Goal: Task Accomplishment & Management: Complete application form

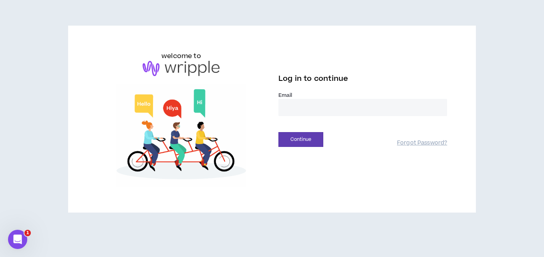
click at [287, 111] on input "email" at bounding box center [363, 107] width 169 height 17
type input "**********"
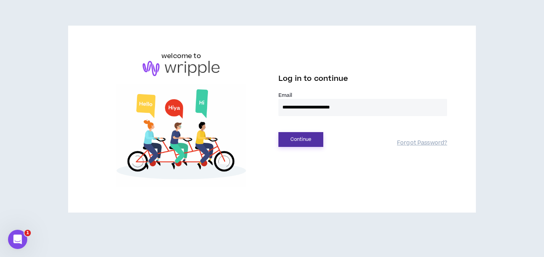
click at [301, 139] on button "Continue" at bounding box center [301, 139] width 45 height 15
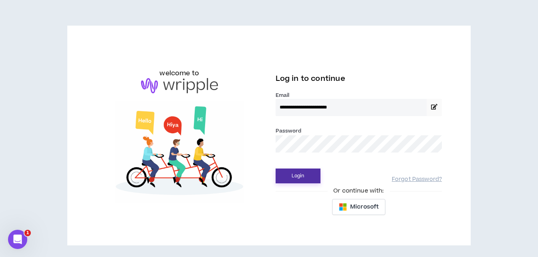
click at [297, 175] on button "Login" at bounding box center [298, 176] width 45 height 15
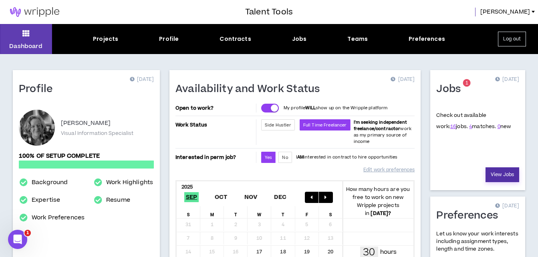
click at [499, 174] on link "View Jobs" at bounding box center [503, 175] width 34 height 15
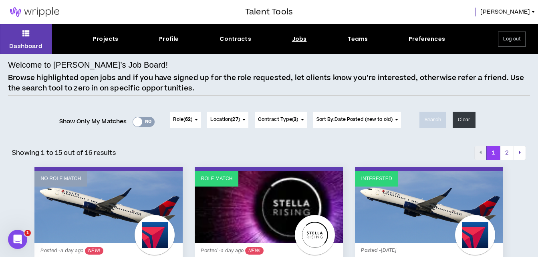
drag, startPoint x: 506, startPoint y: 177, endPoint x: 509, endPoint y: 181, distance: 4.9
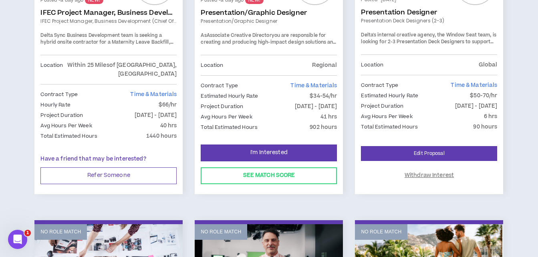
scroll to position [259, 0]
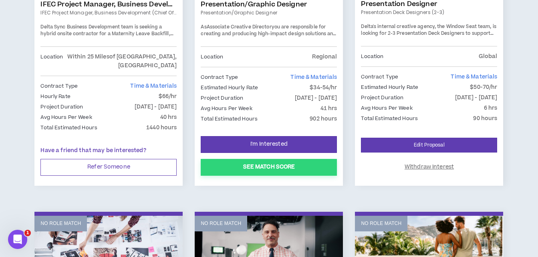
click at [268, 161] on button "See Match Score" at bounding box center [269, 167] width 136 height 17
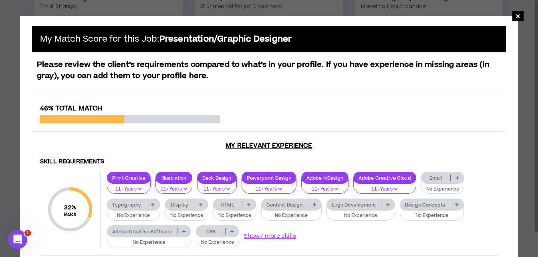
scroll to position [572, 0]
click at [183, 233] on icon at bounding box center [184, 232] width 4 height 4
click at [183, 232] on icon at bounding box center [184, 232] width 4 height 4
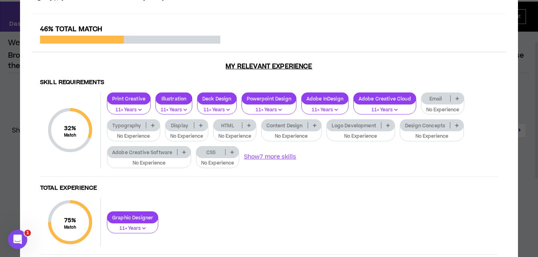
scroll to position [0, 0]
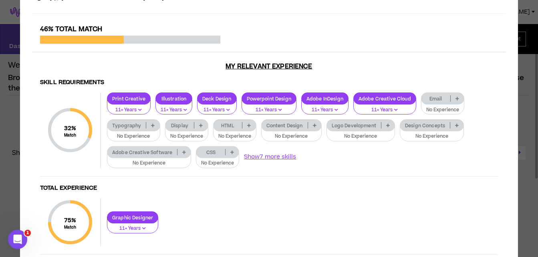
click at [184, 154] on p at bounding box center [184, 152] width 13 height 6
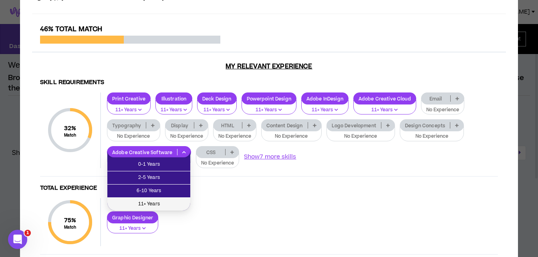
click at [149, 204] on span "11+ Years" at bounding box center [148, 204] width 73 height 9
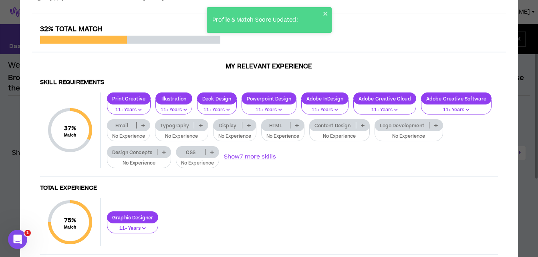
click at [440, 125] on p at bounding box center [436, 125] width 13 height 6
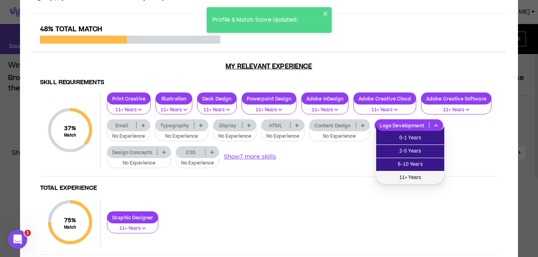
click at [399, 175] on span "11+ Years" at bounding box center [410, 178] width 59 height 9
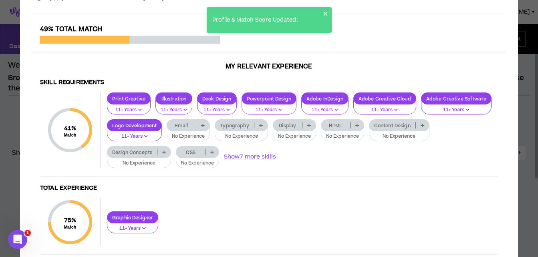
click at [161, 152] on p at bounding box center [163, 152] width 13 height 6
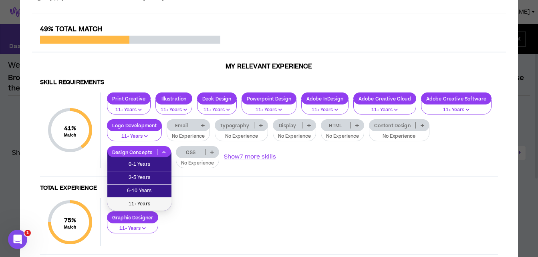
click at [135, 204] on span "11+ Years" at bounding box center [139, 204] width 55 height 9
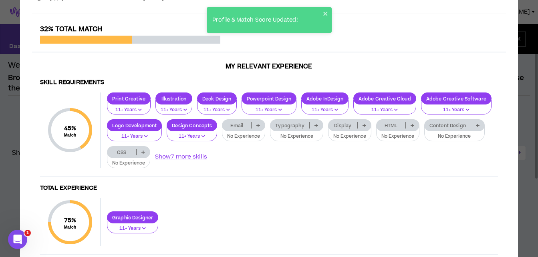
click at [315, 125] on icon at bounding box center [317, 125] width 4 height 4
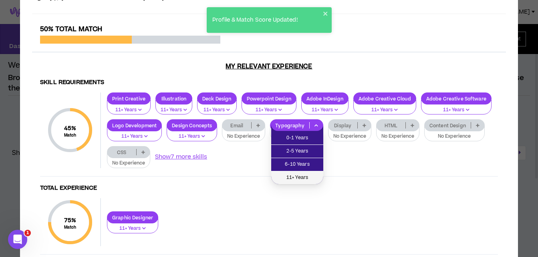
click at [298, 176] on span "11+ Years" at bounding box center [297, 178] width 42 height 9
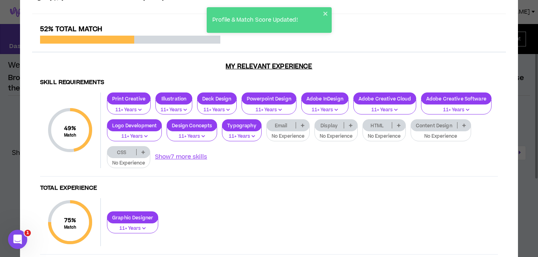
click at [350, 126] on icon at bounding box center [351, 125] width 4 height 4
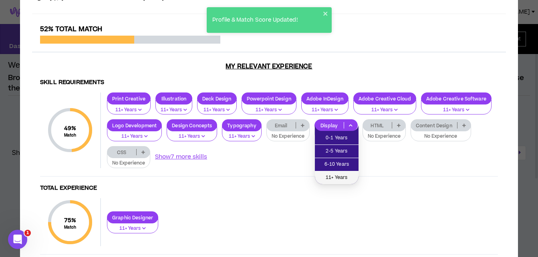
click at [335, 174] on span "11+ Years" at bounding box center [337, 178] width 34 height 9
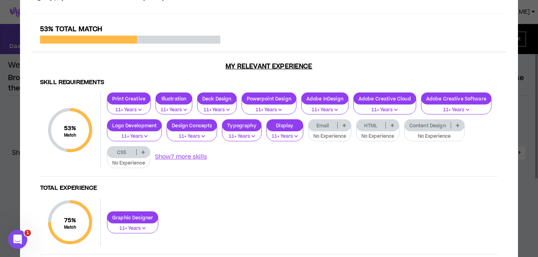
click at [459, 125] on icon at bounding box center [458, 125] width 4 height 4
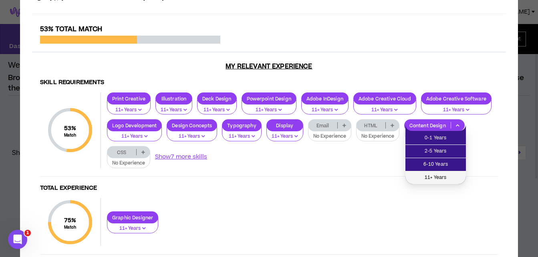
click at [434, 178] on span "11+ Years" at bounding box center [435, 178] width 51 height 9
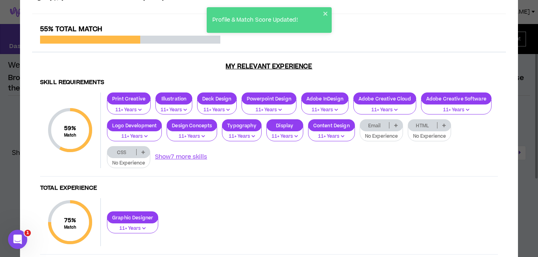
click at [362, 213] on div "Graphic Designer 11+ Years" at bounding box center [299, 223] width 397 height 22
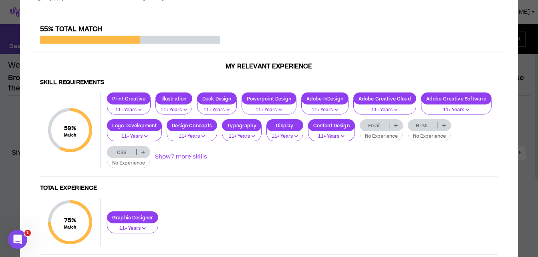
scroll to position [90, 0]
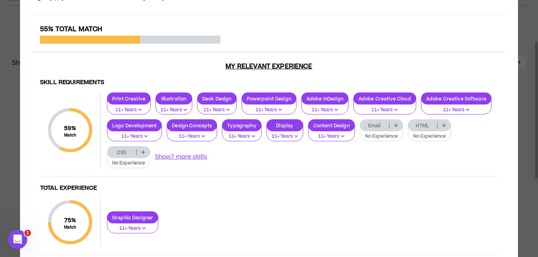
click at [260, 208] on div "75 % Match Total Experience Graphic Designer 11+ Years" at bounding box center [269, 226] width 458 height 57
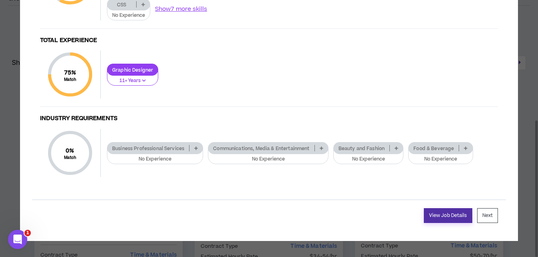
click at [449, 216] on link "View Job Details" at bounding box center [448, 215] width 48 height 15
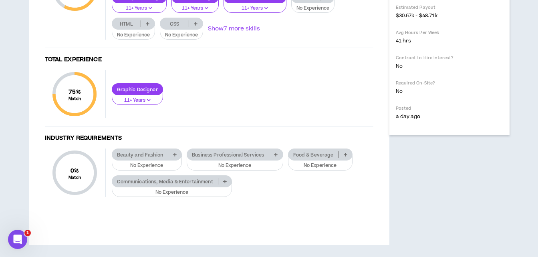
scroll to position [478, 0]
click at [233, 33] on button "Show 7 more skills" at bounding box center [234, 28] width 53 height 9
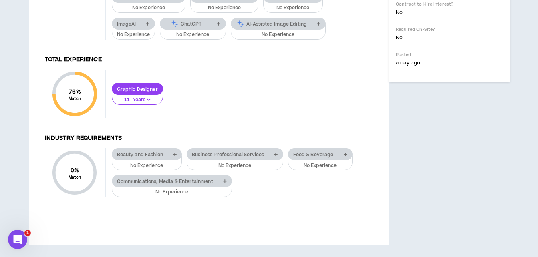
click at [318, 26] on icon at bounding box center [319, 24] width 4 height 4
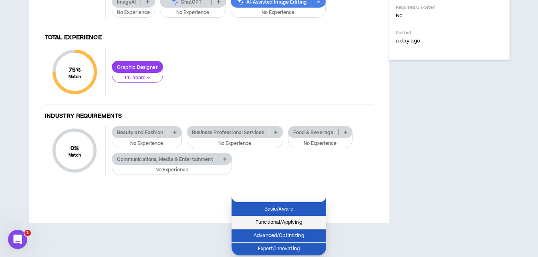
click at [261, 218] on span "Functional/Applying" at bounding box center [278, 222] width 85 height 9
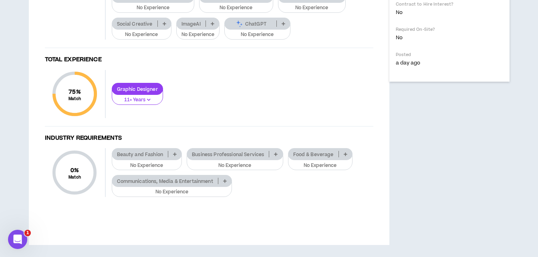
click at [285, 26] on icon at bounding box center [284, 24] width 4 height 4
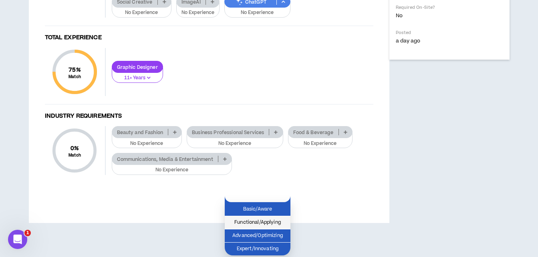
click at [247, 218] on span "Functional/Applying" at bounding box center [258, 222] width 56 height 9
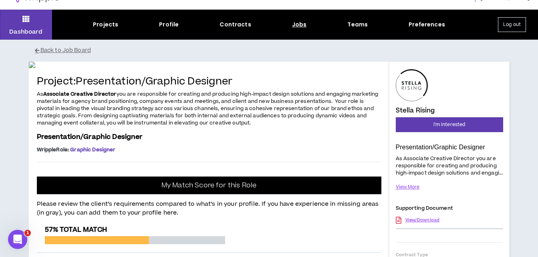
scroll to position [0, 0]
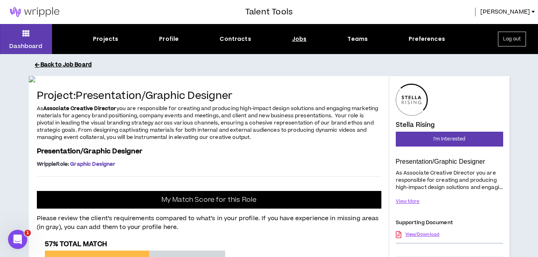
click at [70, 65] on button "Back to Job Board" at bounding box center [275, 65] width 481 height 14
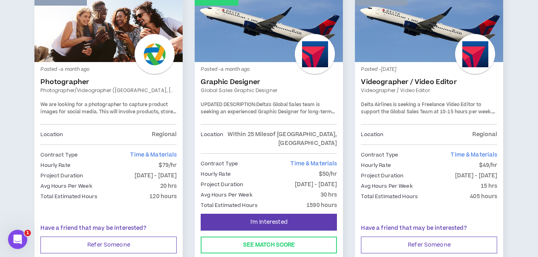
scroll to position [1423, 0]
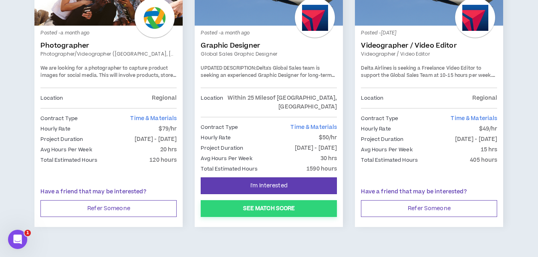
click at [268, 200] on button "See Match Score" at bounding box center [269, 208] width 136 height 17
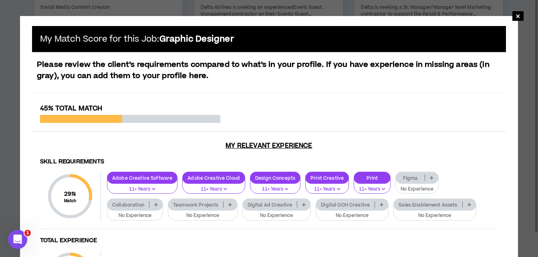
scroll to position [876, 0]
click at [517, 14] on span "×" at bounding box center [518, 16] width 5 height 10
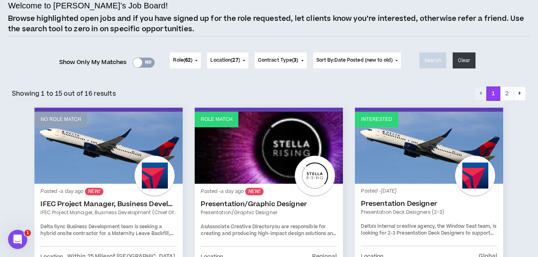
scroll to position [65, 0]
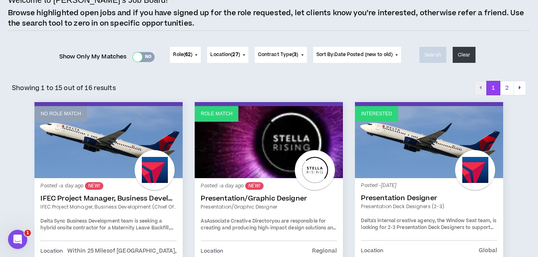
click at [133, 56] on div at bounding box center [137, 56] width 9 height 9
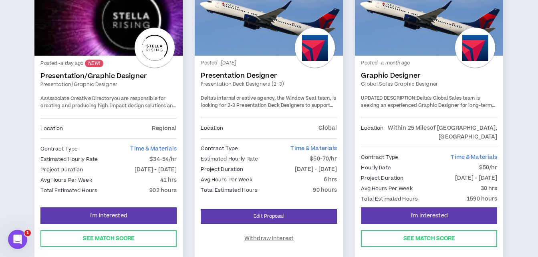
scroll to position [166, 0]
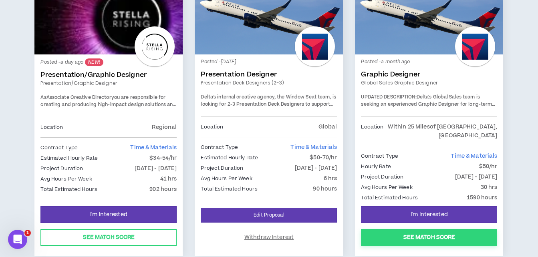
click at [431, 229] on button "See Match Score" at bounding box center [429, 237] width 136 height 17
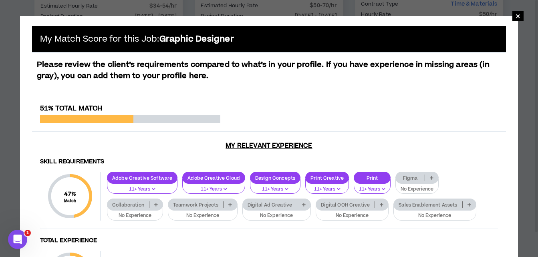
scroll to position [319, 0]
click at [417, 238] on h4 "Total Experience" at bounding box center [269, 241] width 458 height 8
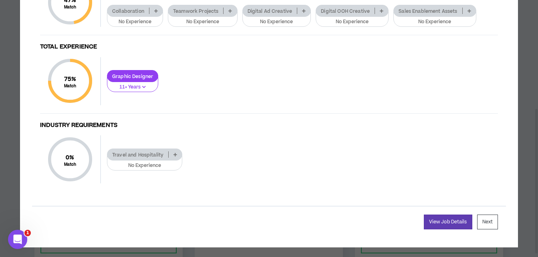
scroll to position [0, 0]
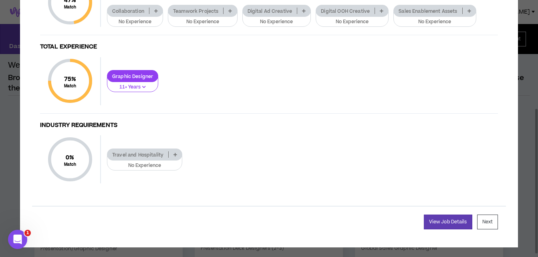
click at [429, 123] on h4 "Industry Requirements" at bounding box center [269, 126] width 458 height 8
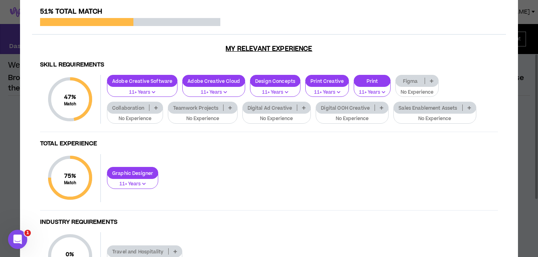
click at [230, 108] on icon at bounding box center [230, 108] width 4 height 4
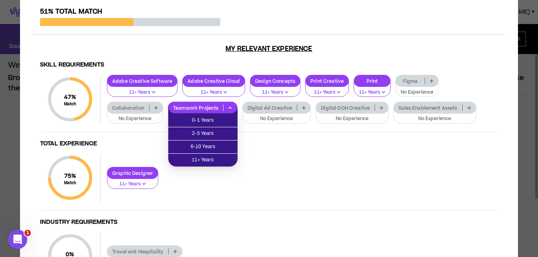
click at [230, 108] on icon at bounding box center [230, 108] width 4 height 4
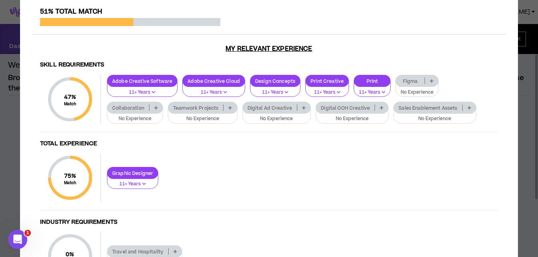
click at [379, 55] on div "Skill Requirements 47 % Match Skill Requirements Adobe Creative Software 11+ Ye…" at bounding box center [269, 176] width 474 height 242
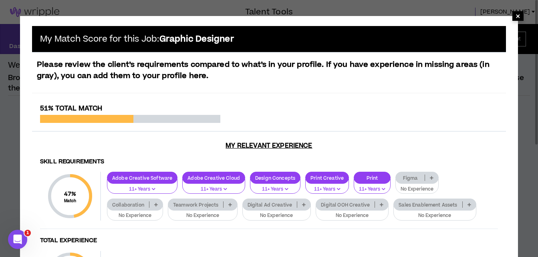
click at [518, 14] on span "×" at bounding box center [518, 16] width 5 height 10
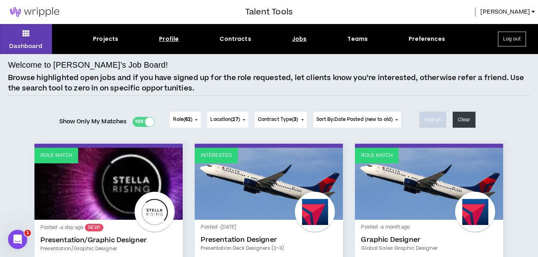
click at [168, 38] on div "Profile" at bounding box center [169, 39] width 20 height 8
select select "*"
select select "US"
select select "*******"
select select "*"
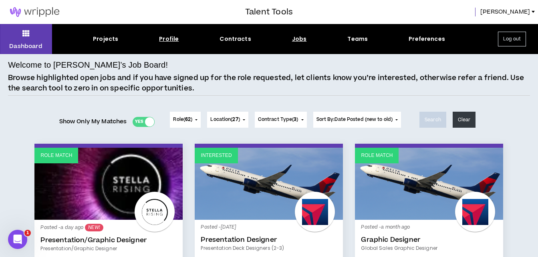
select select "**********"
select select "*****"
select select "**********"
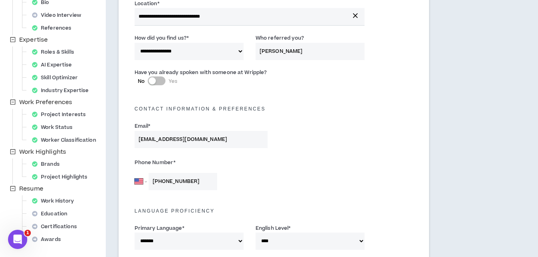
scroll to position [135, 0]
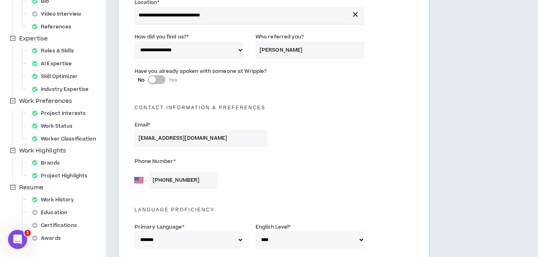
click at [154, 80] on div "button" at bounding box center [152, 79] width 7 height 7
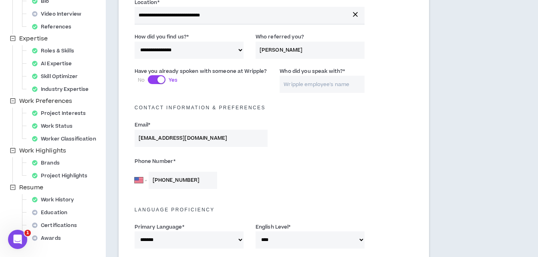
click at [294, 83] on input "Who did you speak with? *" at bounding box center [322, 84] width 85 height 17
type input "[PERSON_NAME]"
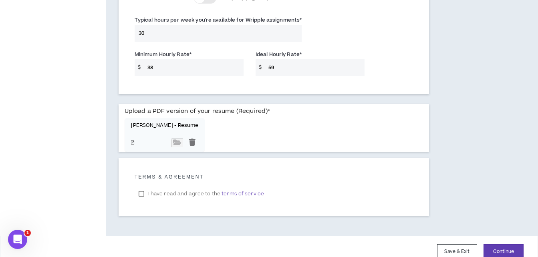
scroll to position [628, 0]
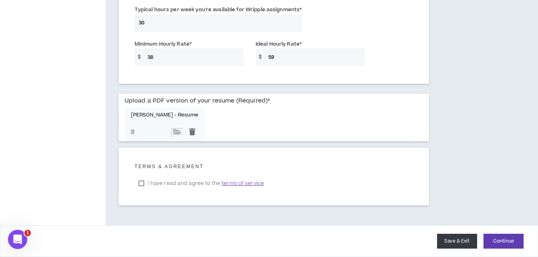
click at [451, 243] on button "Save & Exit" at bounding box center [457, 241] width 40 height 15
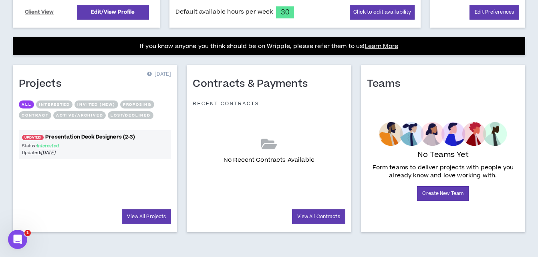
scroll to position [290, 0]
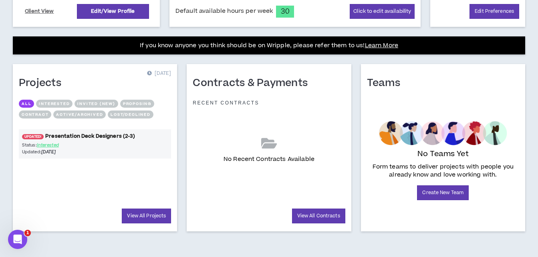
click at [88, 138] on link "UPDATED! Presentation Deck Designers (2-3)" at bounding box center [95, 137] width 152 height 8
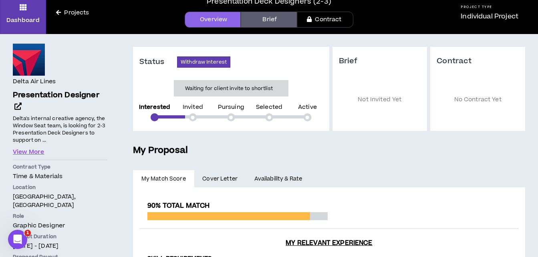
scroll to position [33, 0]
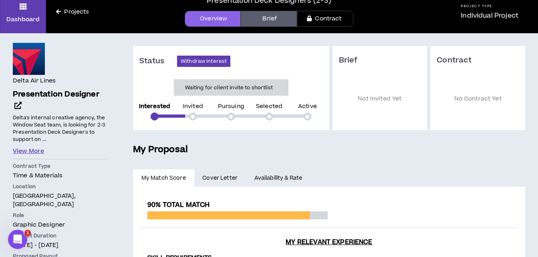
click at [34, 149] on button "View More" at bounding box center [28, 151] width 31 height 9
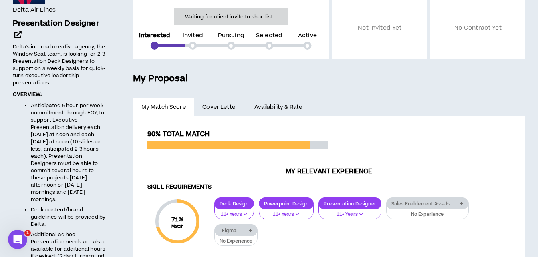
scroll to position [75, 0]
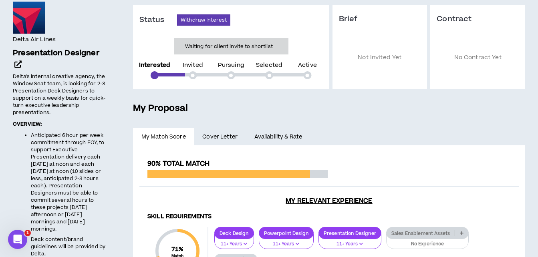
click at [215, 136] on span "Cover Letter" at bounding box center [219, 137] width 35 height 9
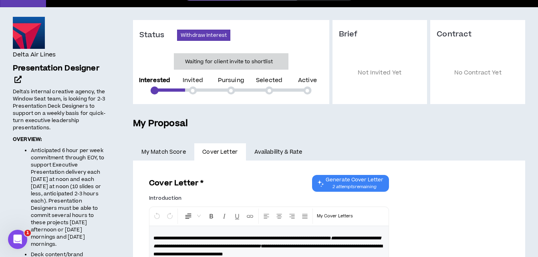
scroll to position [58, 0]
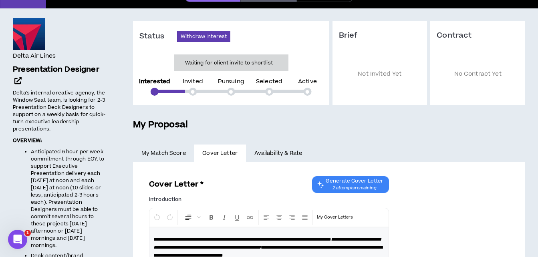
click at [273, 152] on link "Availability & Rate" at bounding box center [278, 154] width 65 height 18
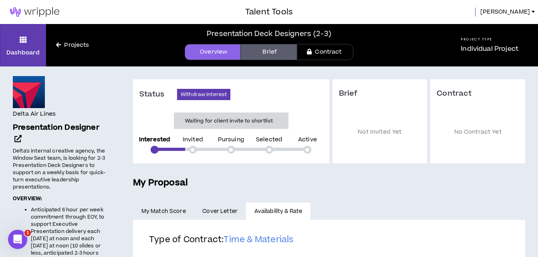
click at [33, 12] on img at bounding box center [34, 12] width 69 height 10
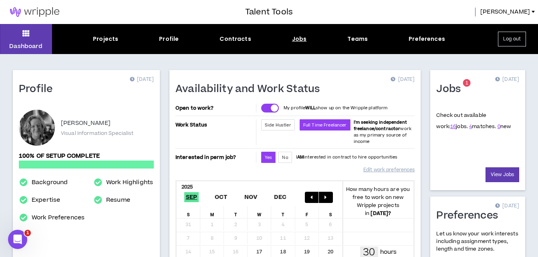
click at [297, 39] on div "Jobs" at bounding box center [299, 39] width 15 height 8
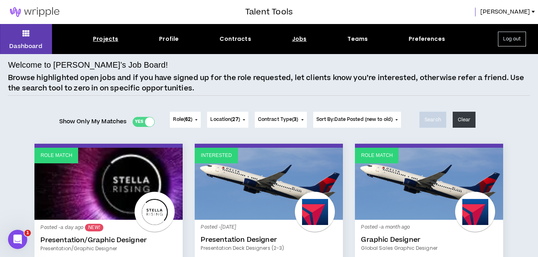
click at [109, 38] on div "Projects" at bounding box center [105, 39] width 25 height 8
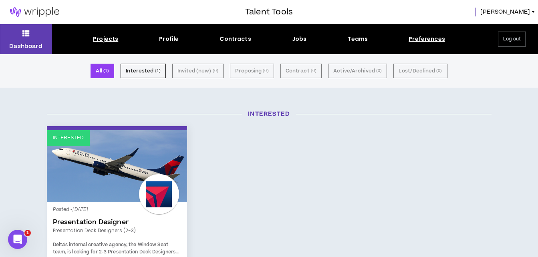
click at [423, 40] on div "Preferences" at bounding box center [427, 39] width 36 height 8
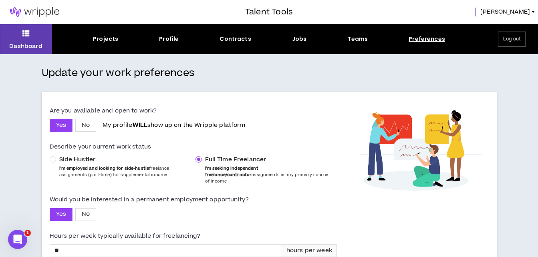
drag, startPoint x: 537, startPoint y: 92, endPoint x: 539, endPoint y: 121, distance: 28.9
click at [538, 121] on html "Talent Tools [PERSON_NAME] Dashboard Projects Profile Contracts Jobs Teams Pref…" at bounding box center [269, 128] width 538 height 257
